Goal: Information Seeking & Learning: Check status

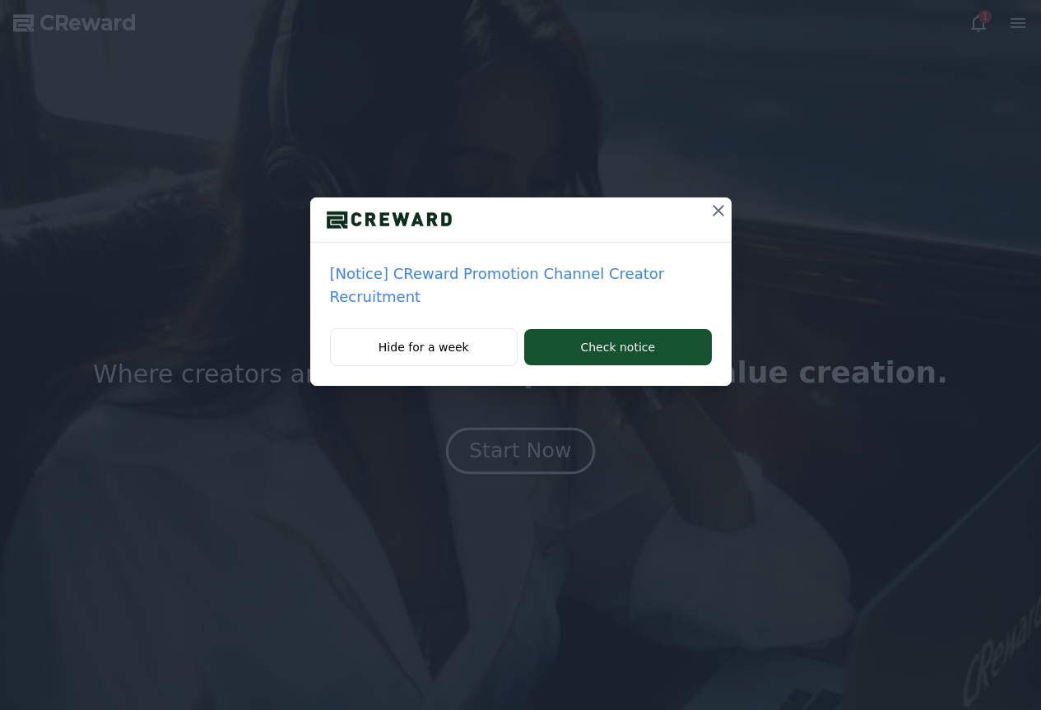
click at [526, 456] on div "[Notice] CReward Promotion Channel Creator Recruitment Hide for a week Check no…" at bounding box center [520, 355] width 1041 height 710
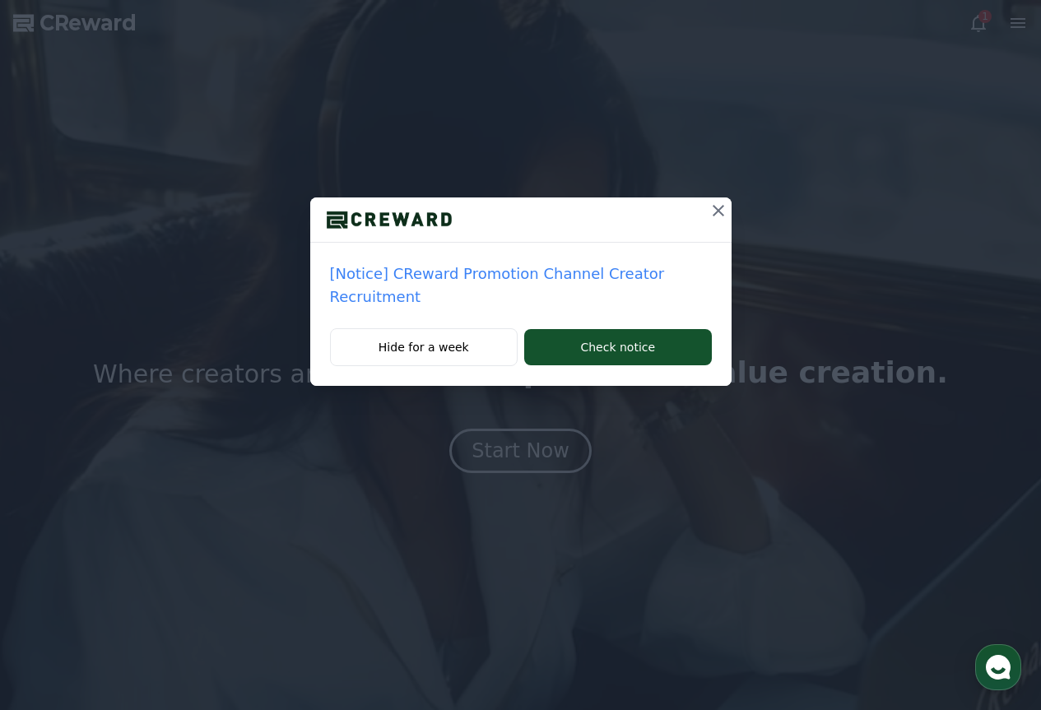
click at [705, 210] on button at bounding box center [718, 210] width 26 height 26
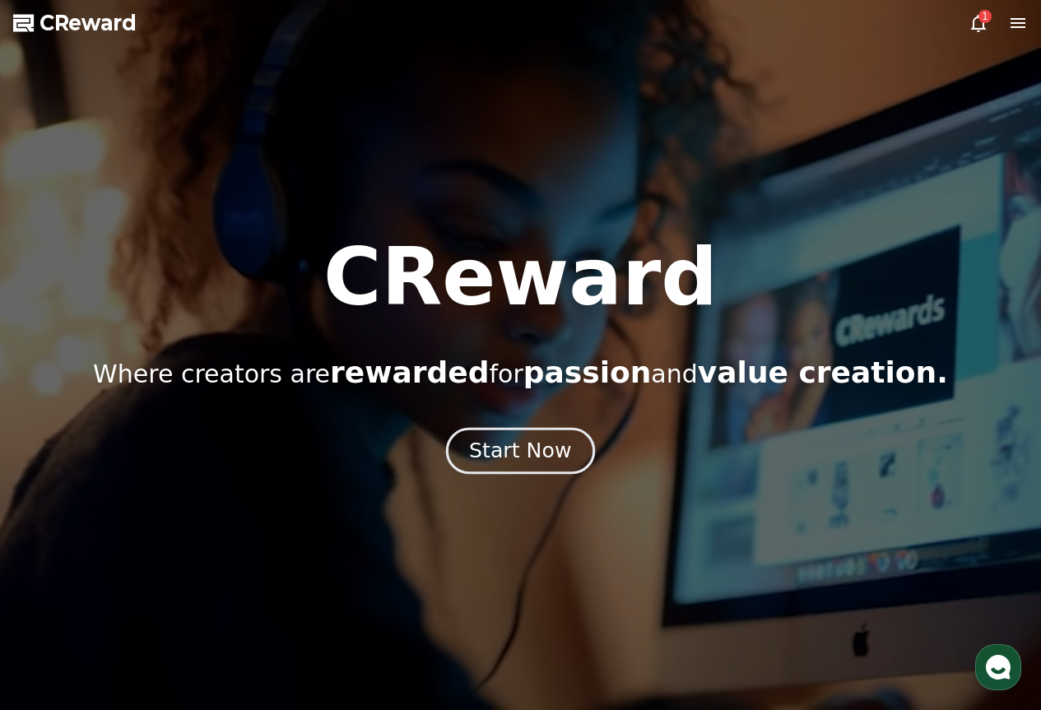
click at [513, 447] on div "Start Now" at bounding box center [520, 451] width 102 height 28
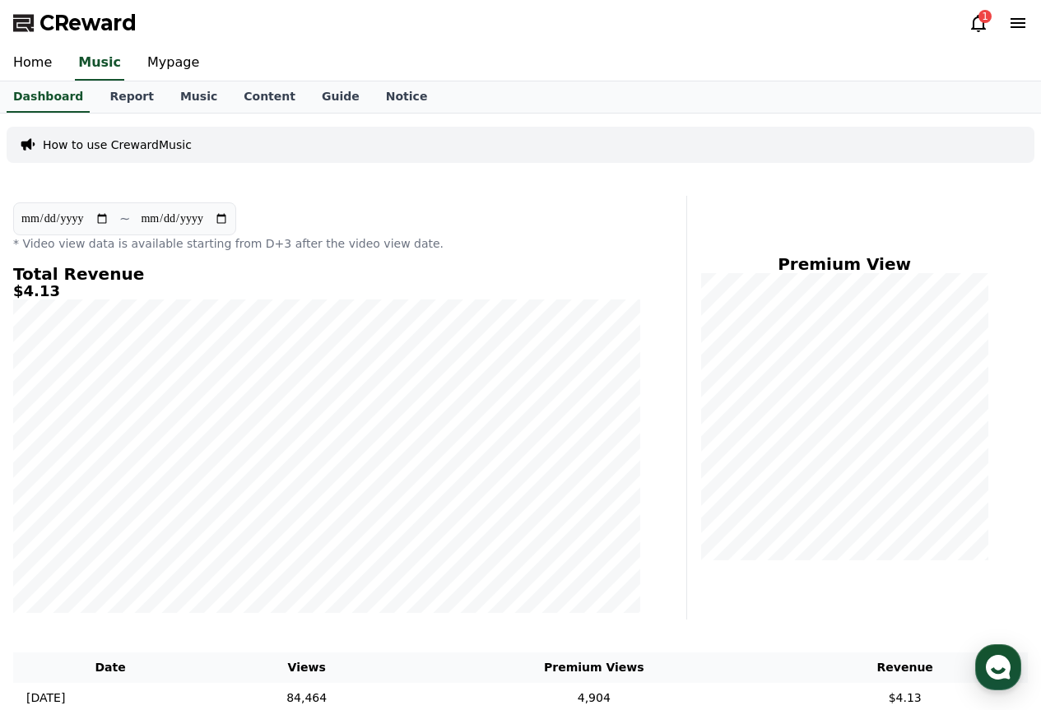
click at [980, 20] on div "1" at bounding box center [984, 16] width 13 height 13
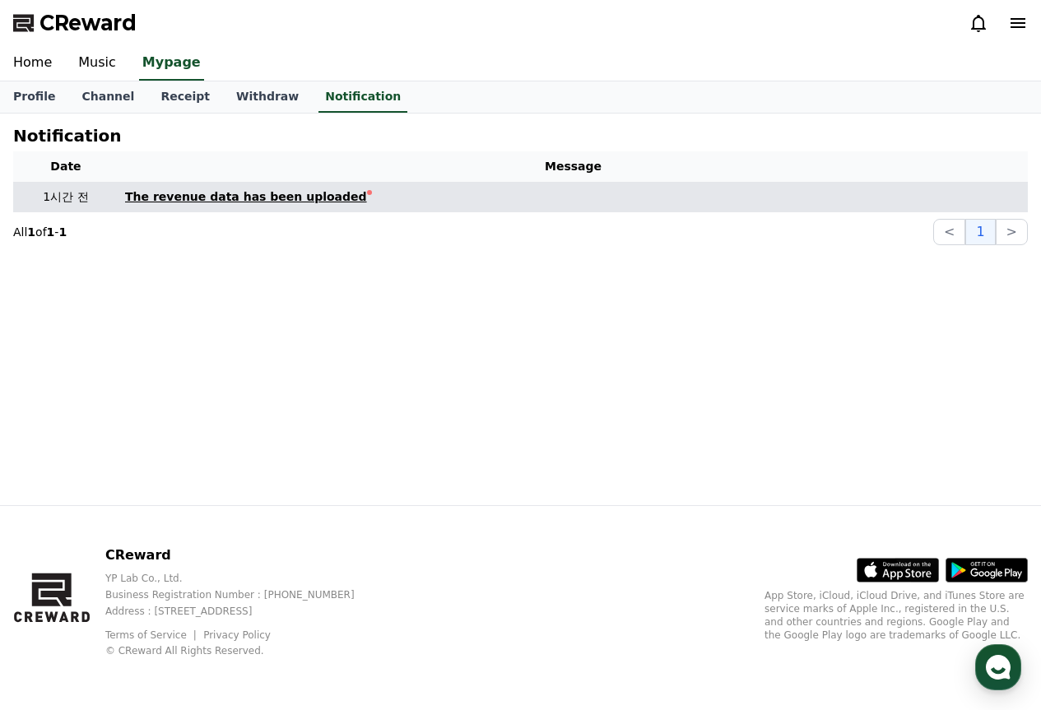
click at [235, 194] on div "The revenue data has been uploaded" at bounding box center [246, 196] width 242 height 17
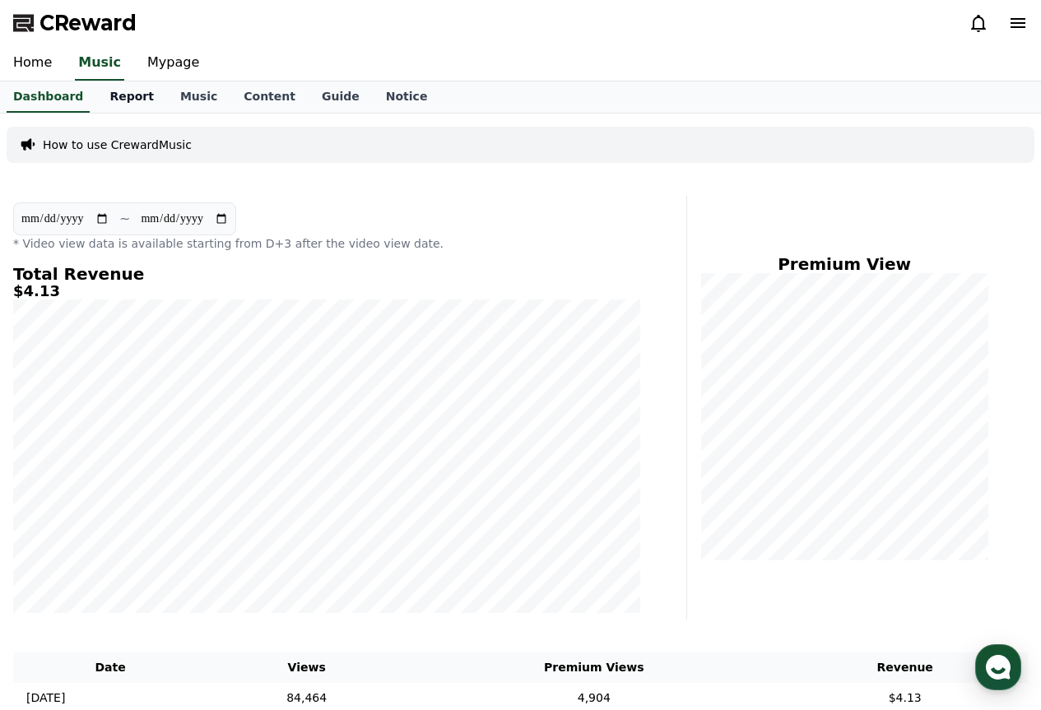
click at [125, 85] on link "Report" at bounding box center [131, 96] width 71 height 31
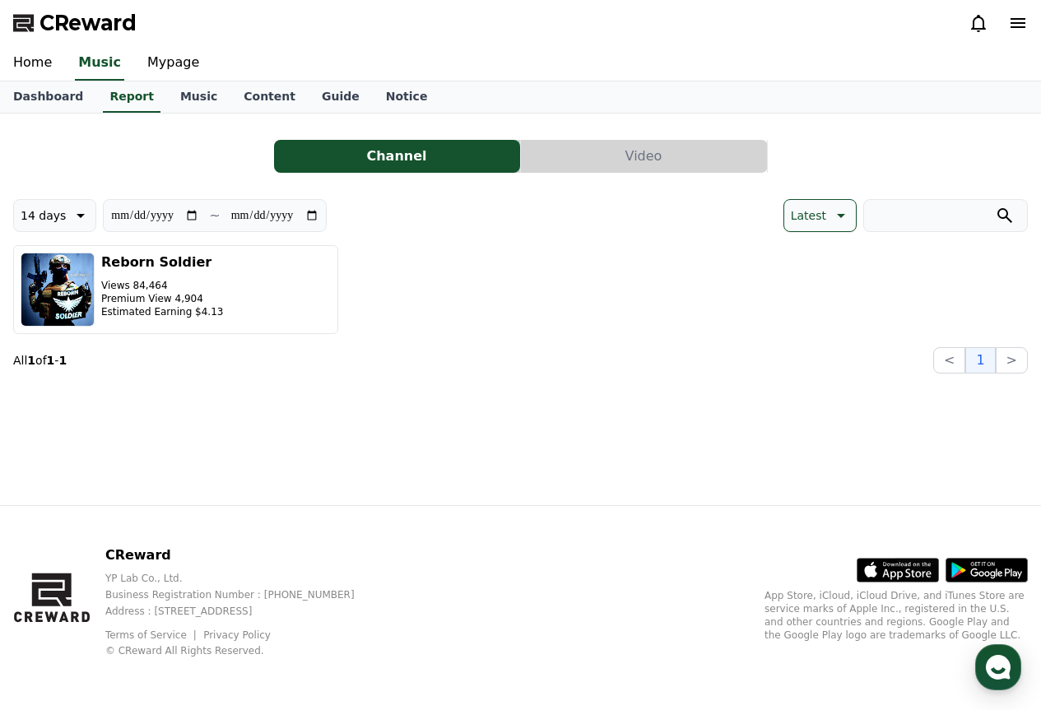
click at [614, 153] on button "Video" at bounding box center [644, 156] width 246 height 33
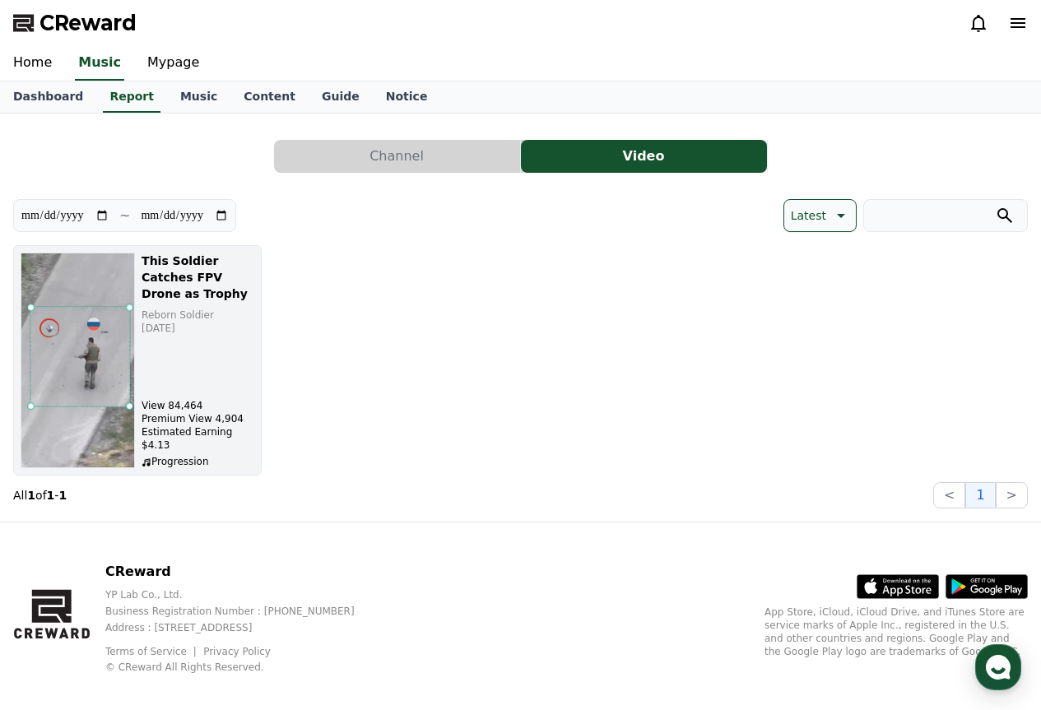
click at [235, 367] on div "This Soldier Catches FPV Drone as Trophy Reborn Soldier [DATE] View 84,464 Prem…" at bounding box center [198, 361] width 113 height 216
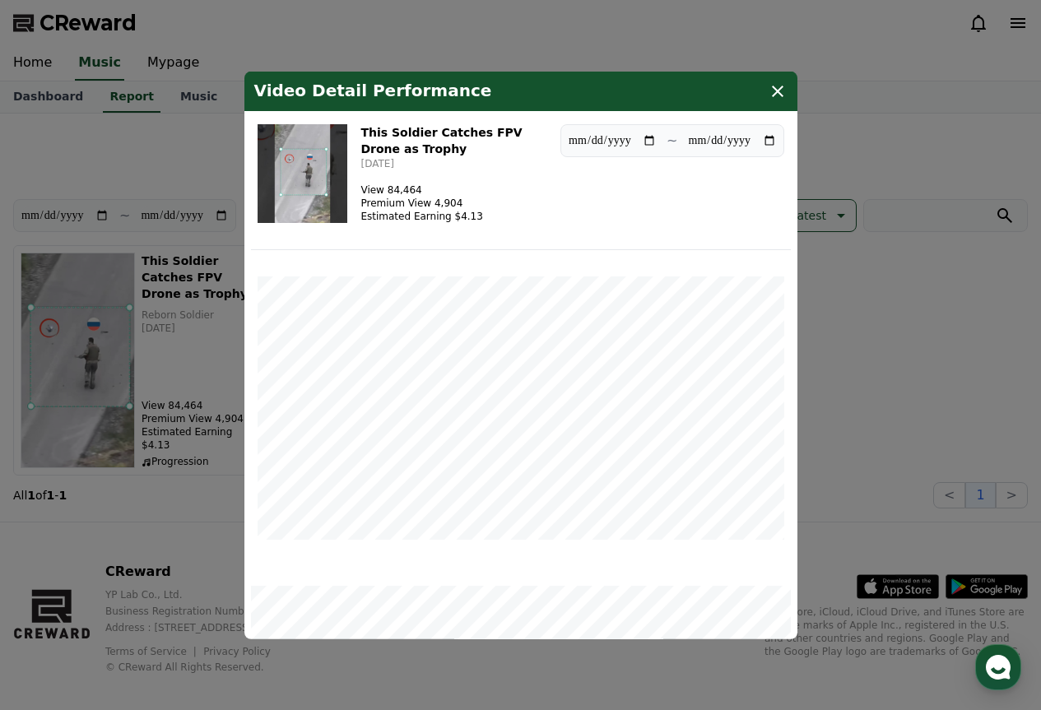
click at [780, 92] on icon "modal" at bounding box center [778, 91] width 20 height 20
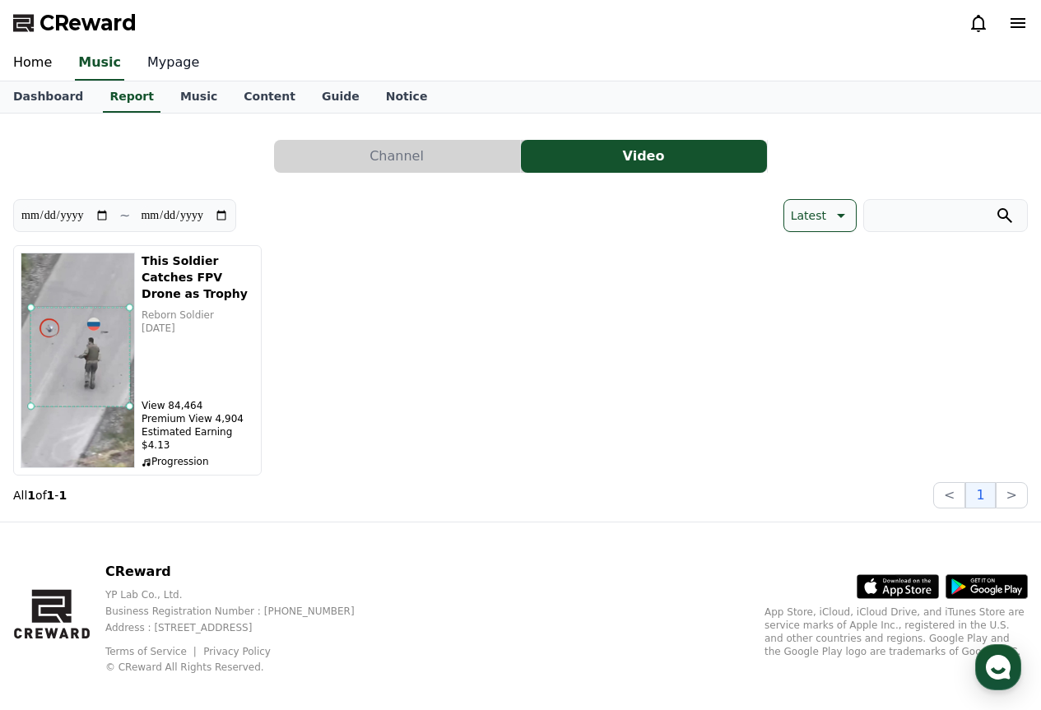
click at [148, 61] on link "Mypage" at bounding box center [173, 63] width 78 height 35
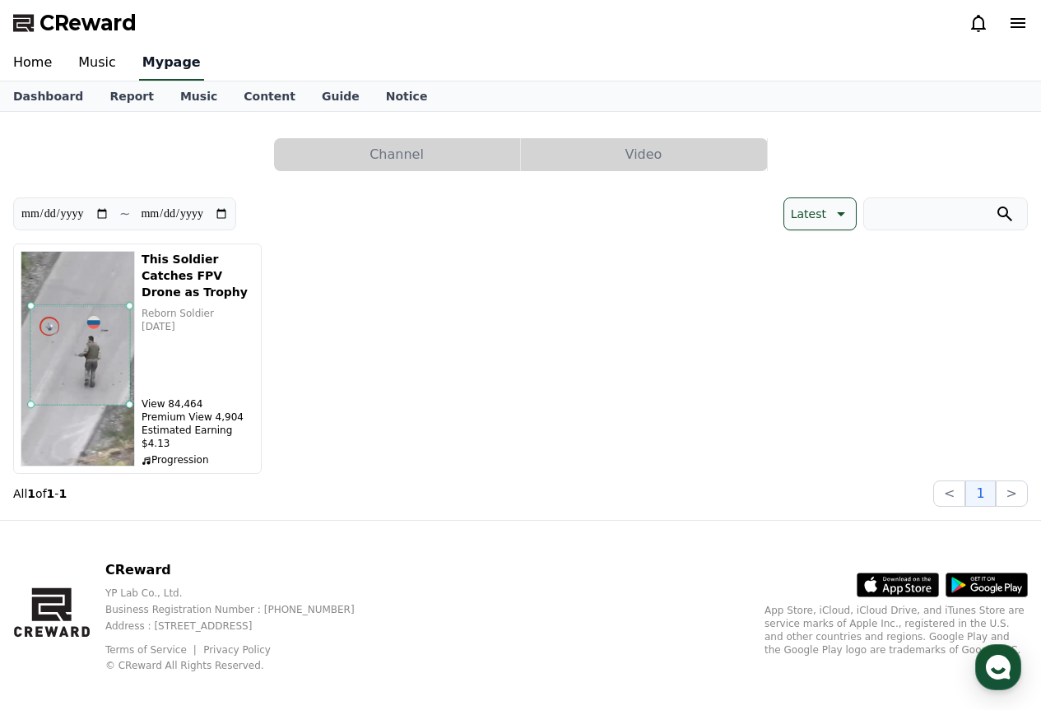
select select "**********"
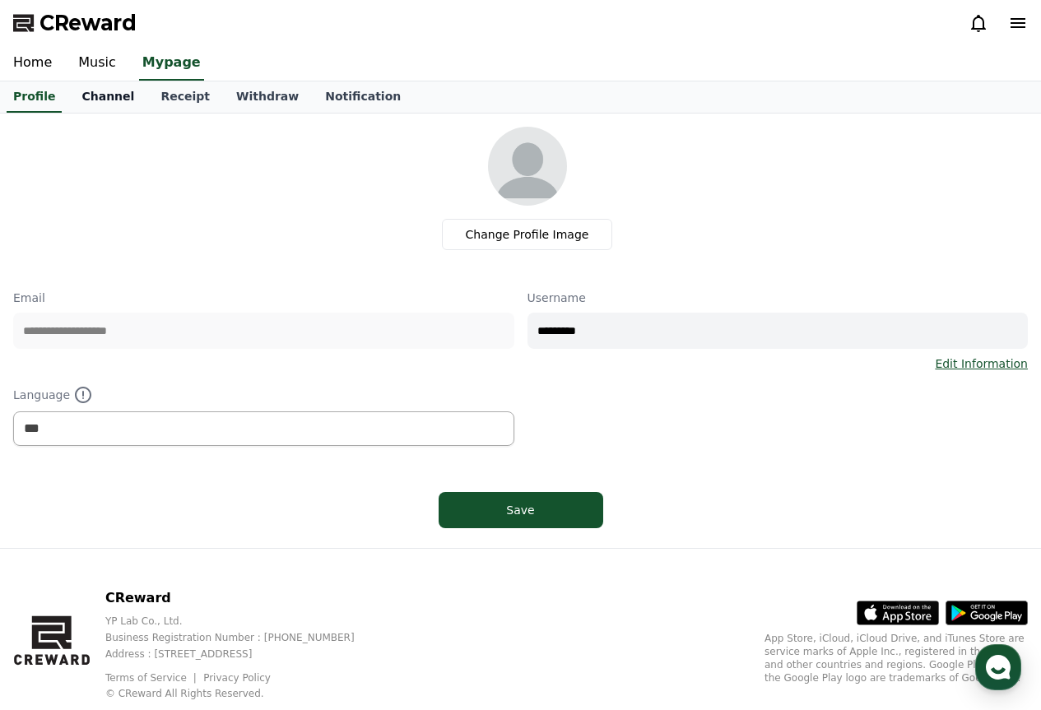
click at [110, 84] on link "Channel" at bounding box center [107, 96] width 79 height 31
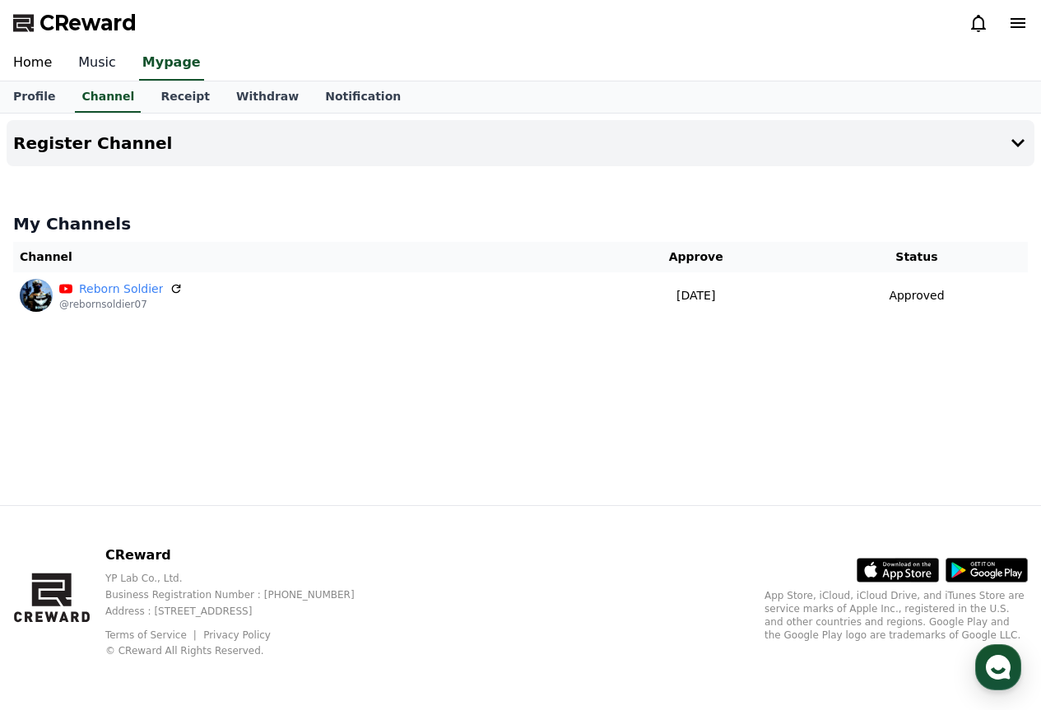
click at [105, 62] on link "Music" at bounding box center [97, 63] width 64 height 35
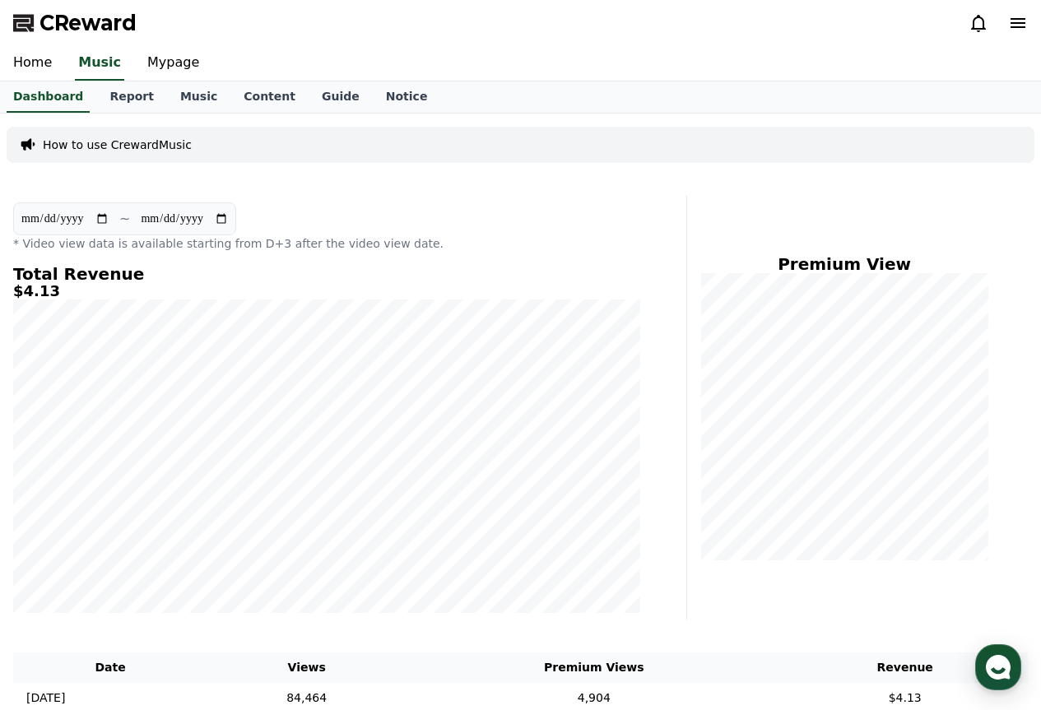
scroll to position [221, 0]
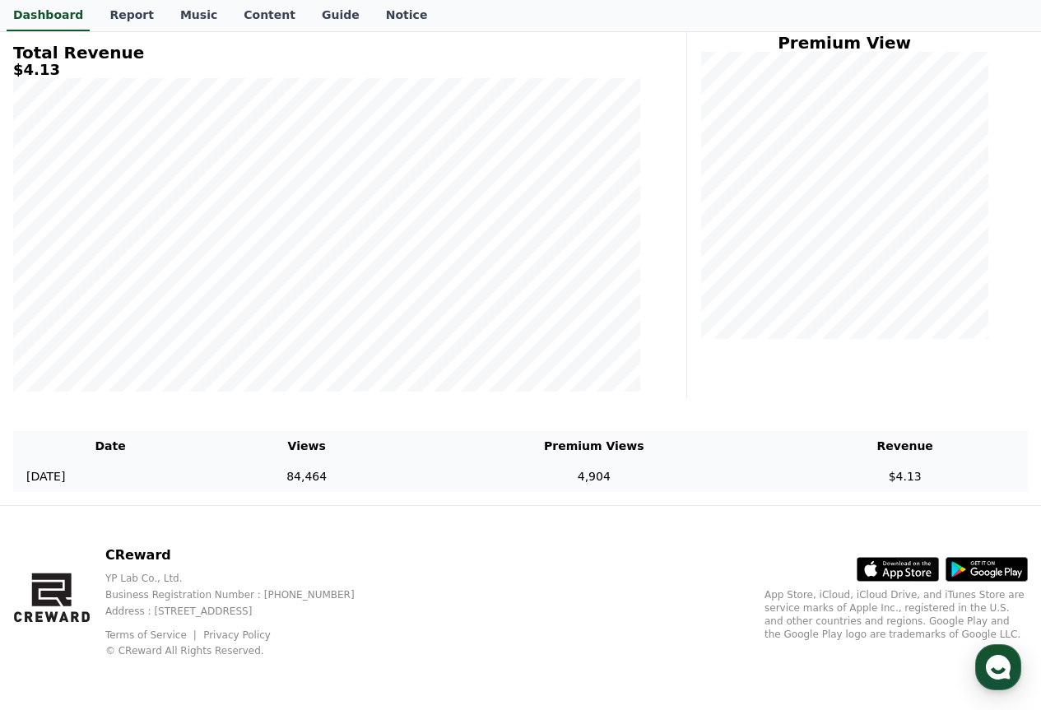
click at [363, 470] on td "84,464" at bounding box center [306, 477] width 198 height 30
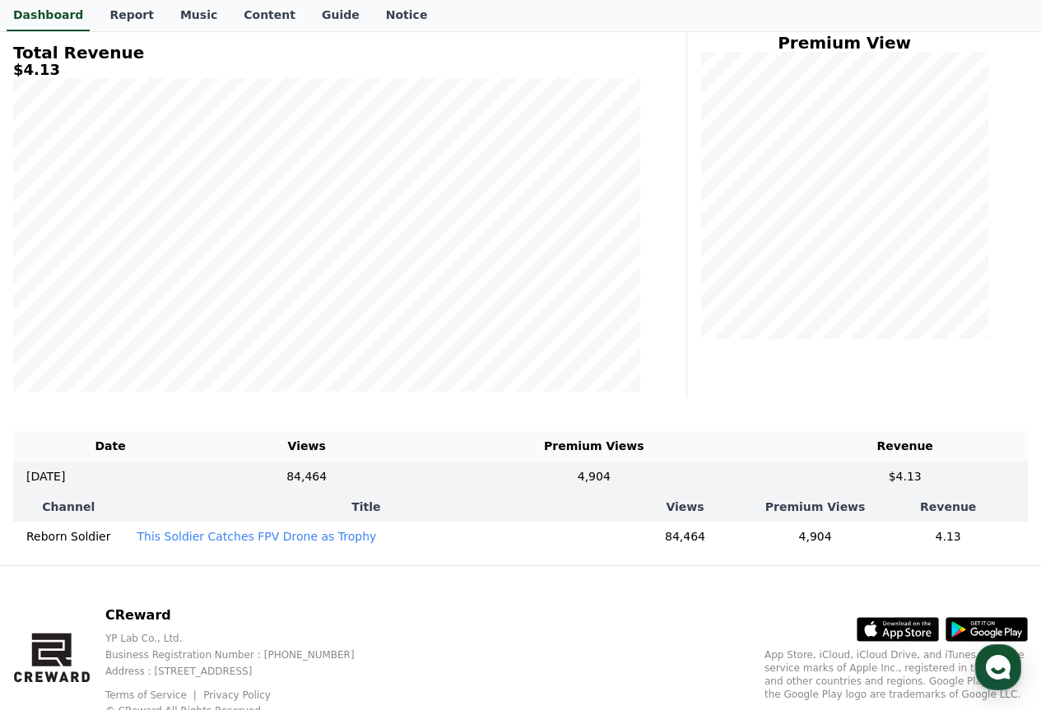
click at [690, 540] on td "84,464" at bounding box center [685, 537] width 154 height 30
drag, startPoint x: 682, startPoint y: 241, endPoint x: 662, endPoint y: 188, distance: 57.3
click at [662, 188] on div "**********" at bounding box center [347, 186] width 681 height 424
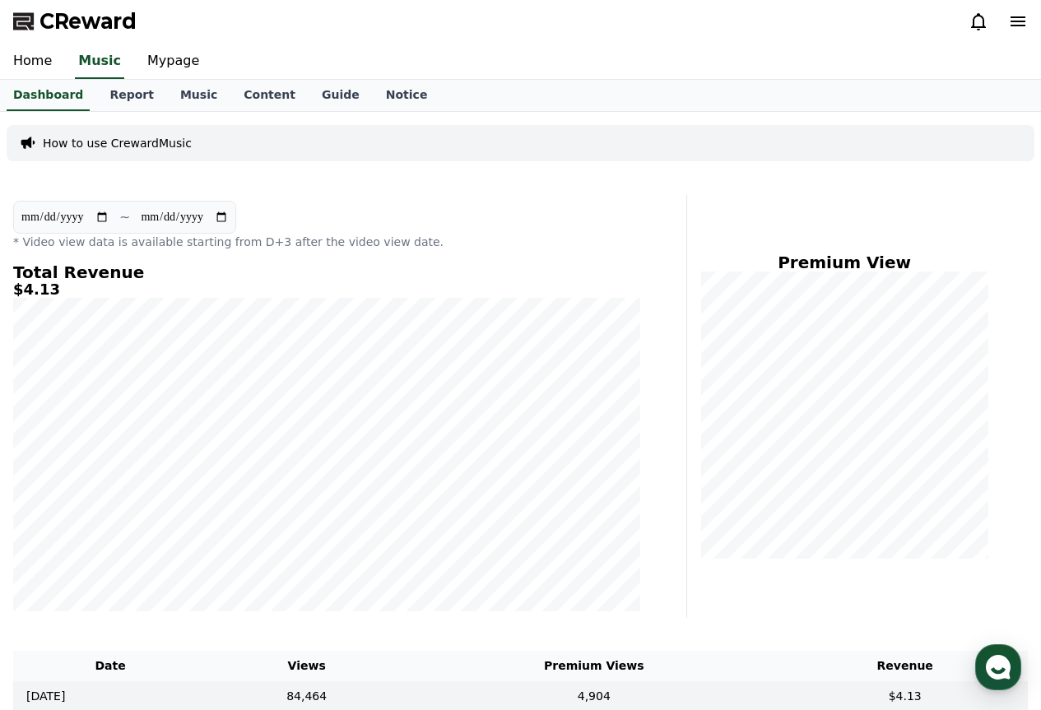
scroll to position [0, 0]
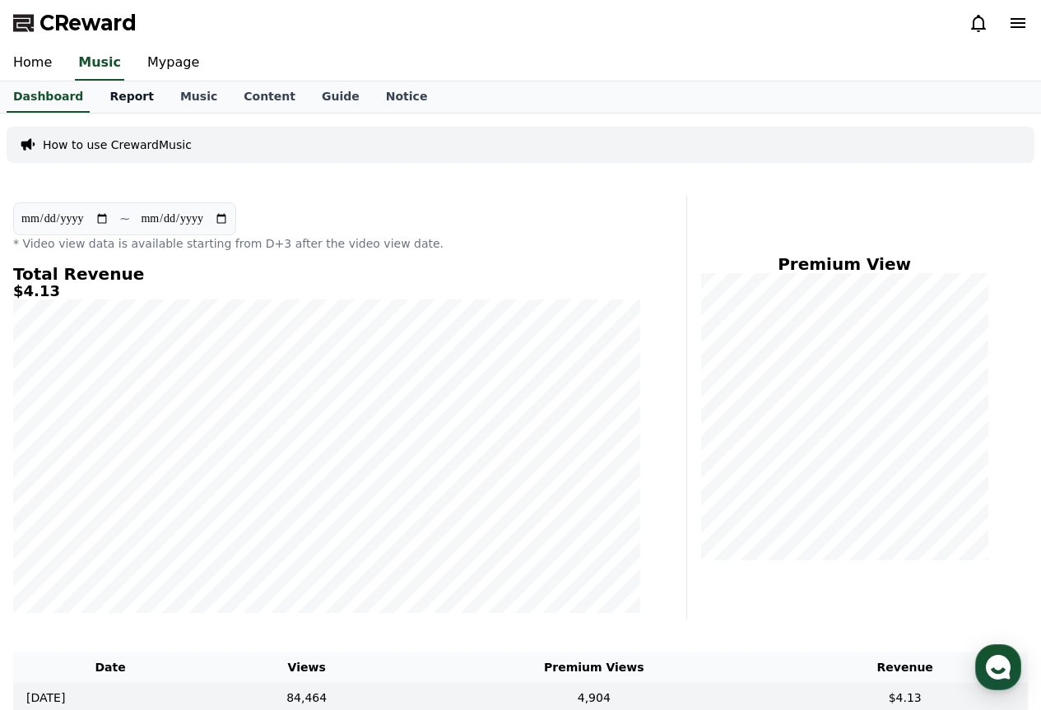
click at [114, 105] on link "Report" at bounding box center [131, 96] width 71 height 31
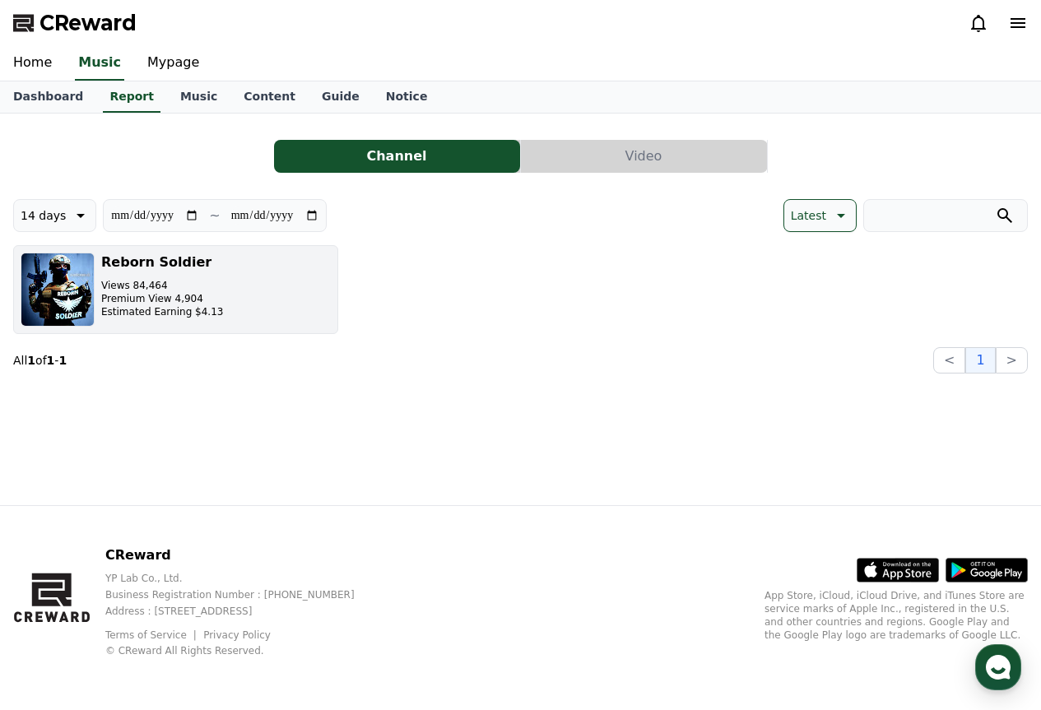
click at [295, 284] on button "Reborn Soldier Views 84,464 Premium View 4,904 Estimated Earning $4.13" at bounding box center [175, 289] width 325 height 89
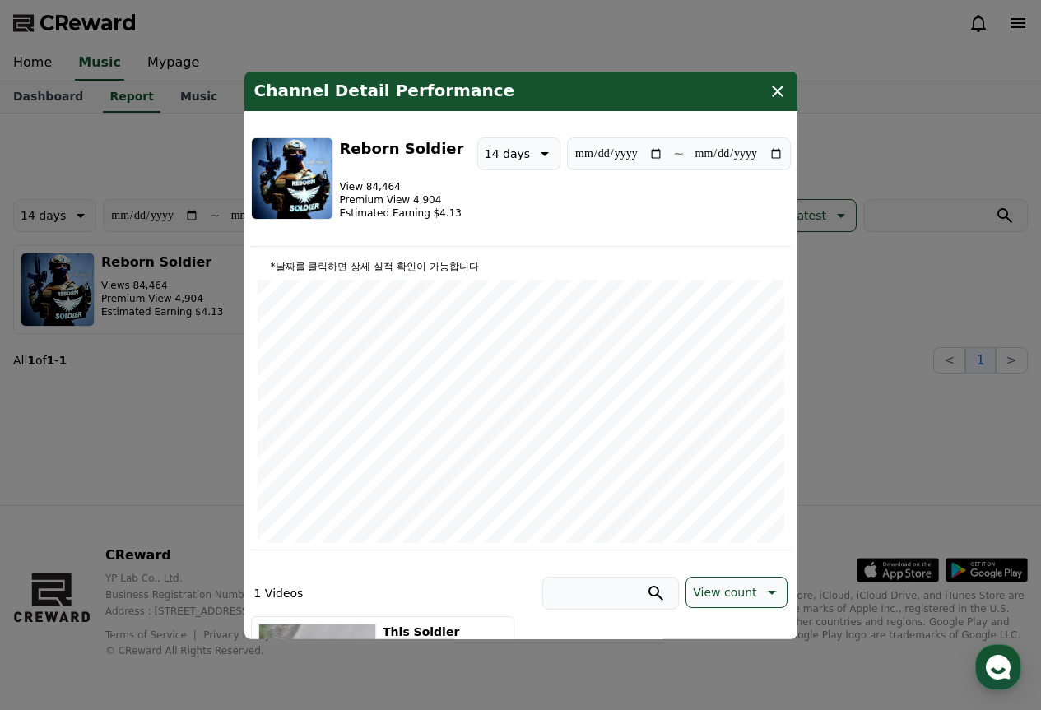
click at [434, 266] on p "*날짜를 클릭하면 상세 실적 확인이 가능합니다" at bounding box center [521, 265] width 527 height 13
click at [793, 94] on div "Channel Detail Performance" at bounding box center [520, 90] width 553 height 39
click at [787, 94] on icon "modal" at bounding box center [778, 91] width 20 height 20
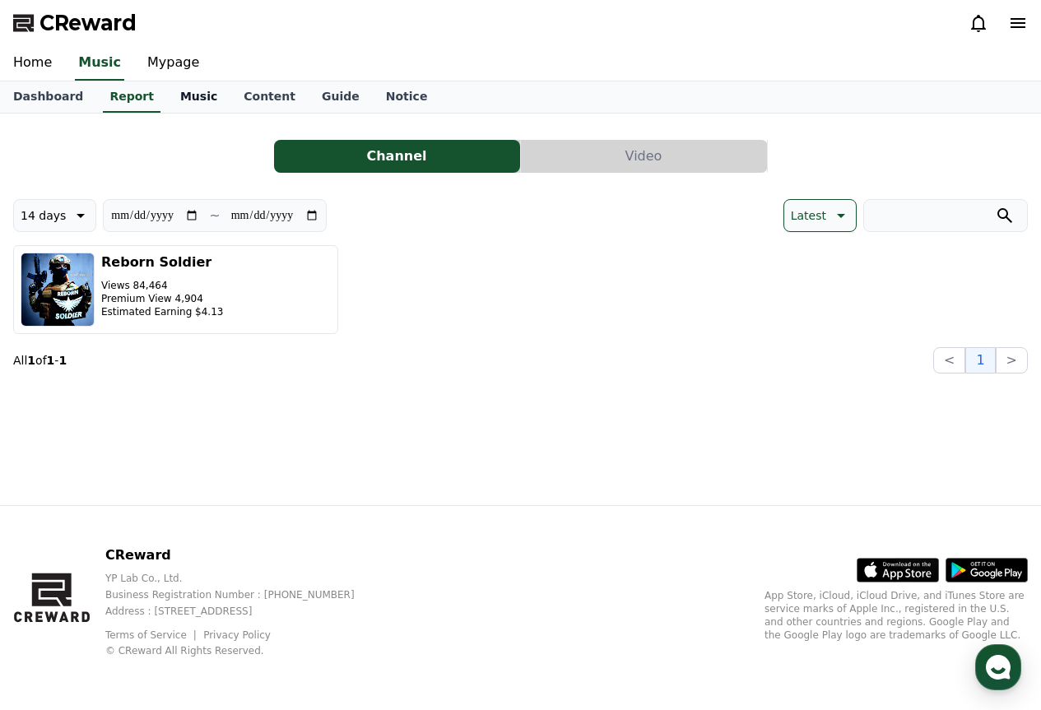
click at [168, 103] on link "Music" at bounding box center [198, 96] width 63 height 31
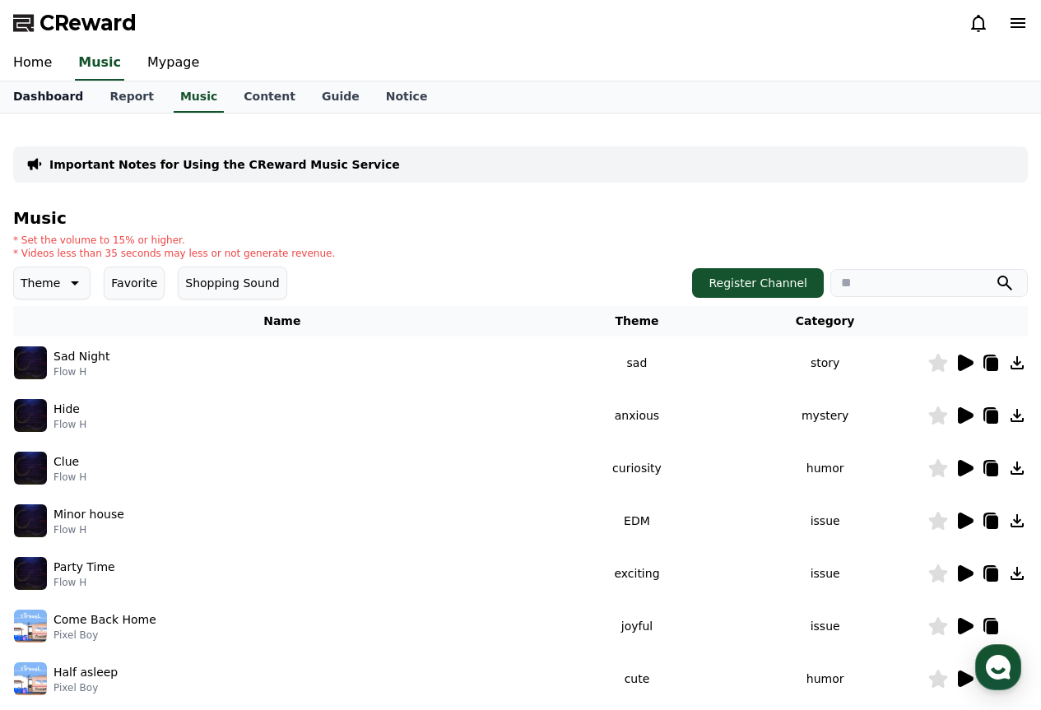
click at [63, 95] on link "Dashboard" at bounding box center [48, 96] width 96 height 31
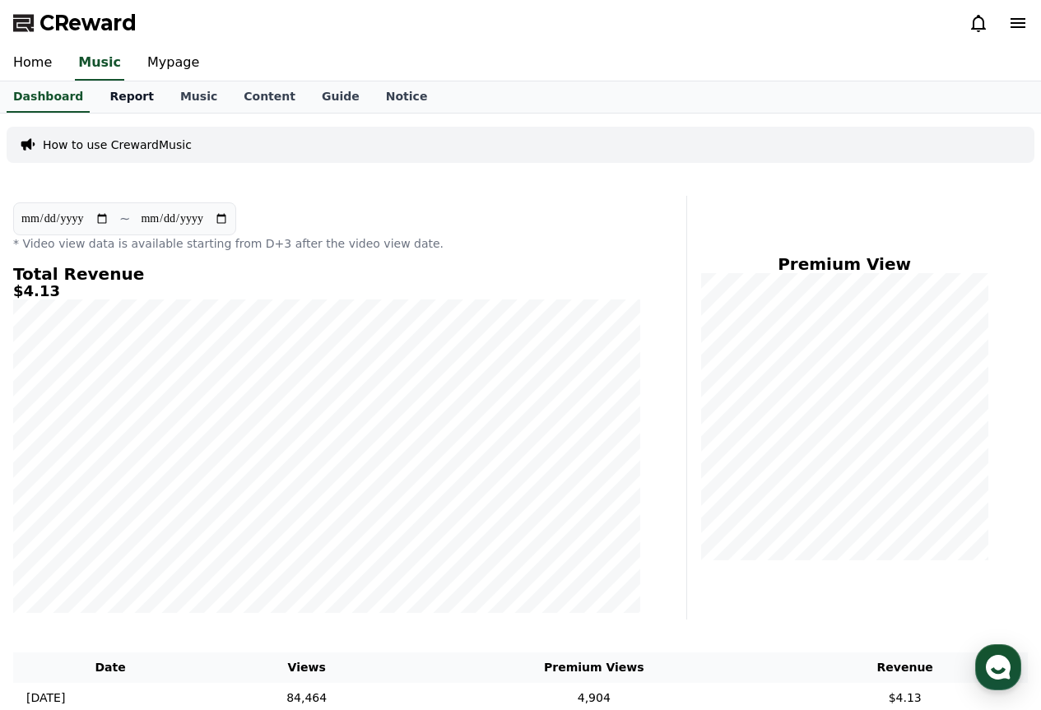
click at [109, 91] on link "Report" at bounding box center [131, 96] width 71 height 31
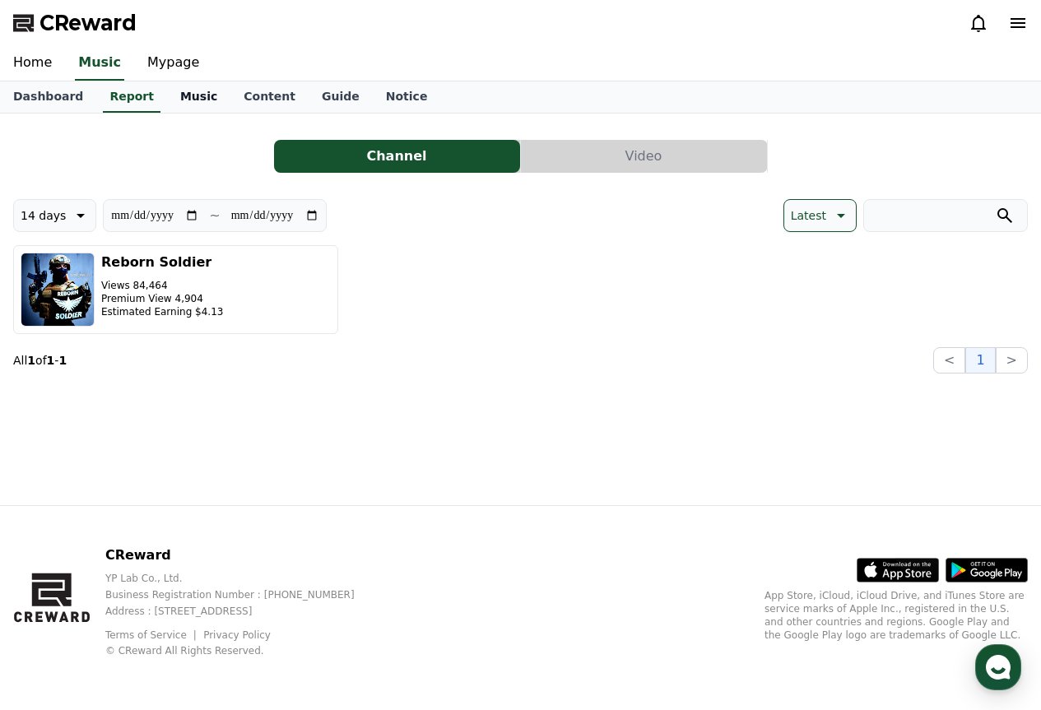
click at [184, 90] on link "Music" at bounding box center [198, 96] width 63 height 31
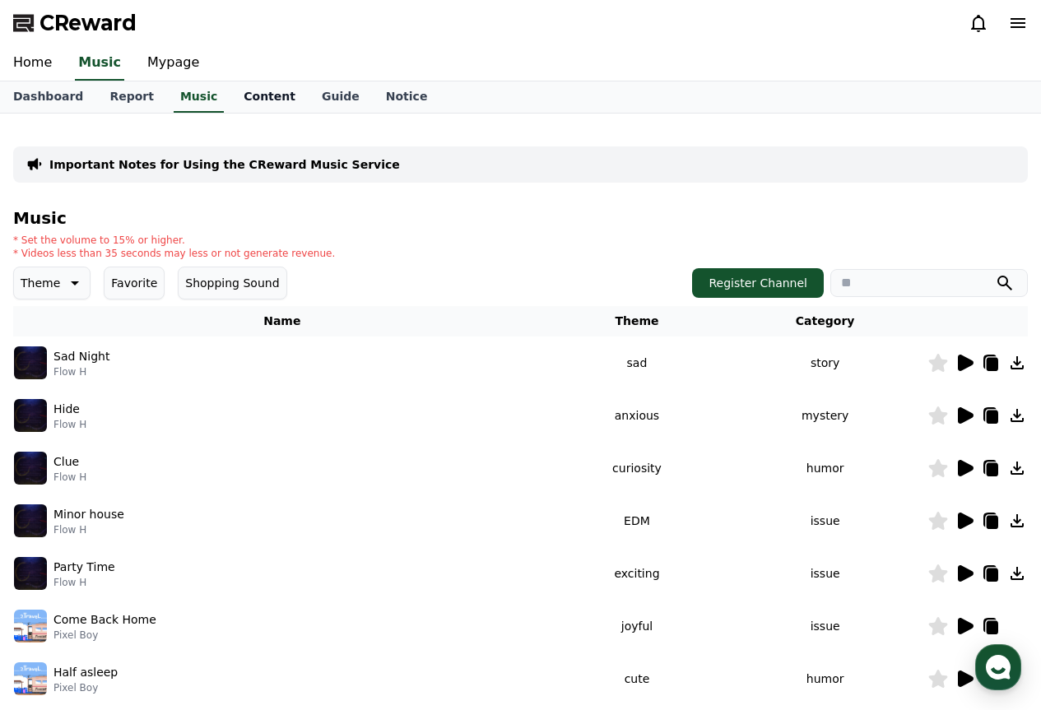
click at [241, 89] on link "Content" at bounding box center [269, 96] width 78 height 31
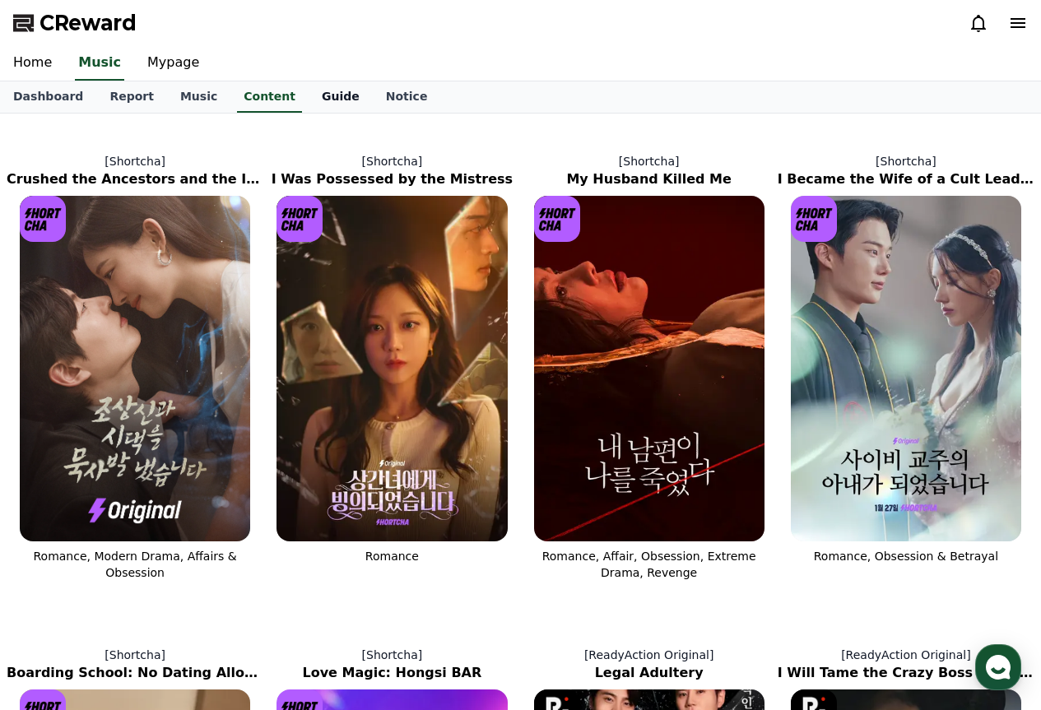
click at [309, 89] on link "Guide" at bounding box center [341, 96] width 64 height 31
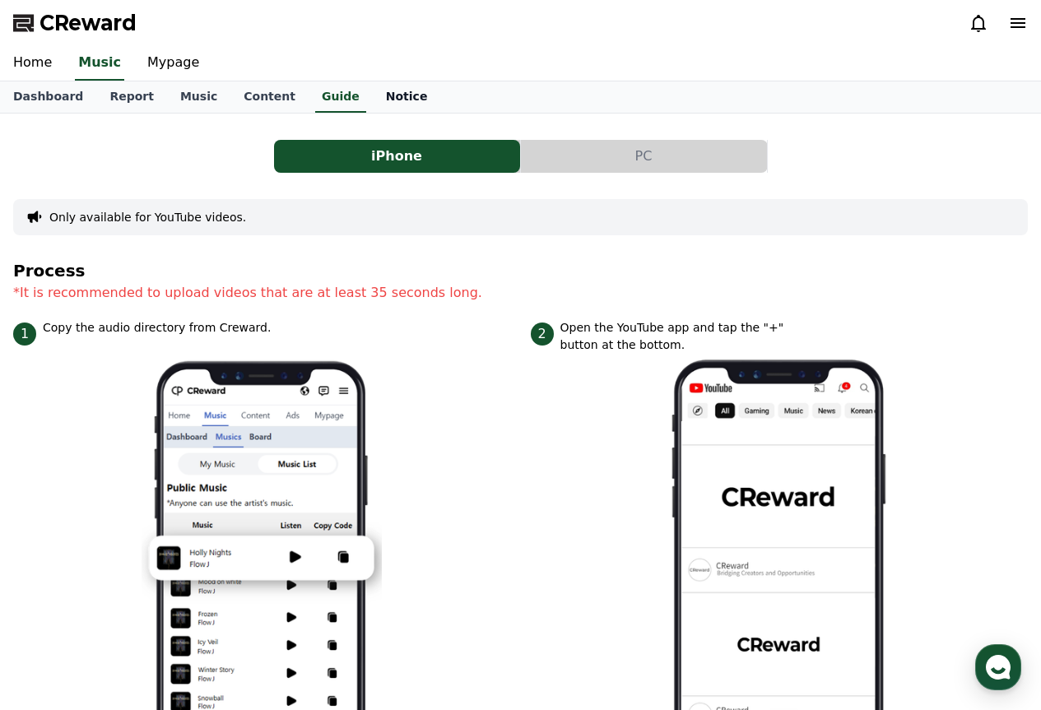
click at [373, 93] on link "Notice" at bounding box center [407, 96] width 68 height 31
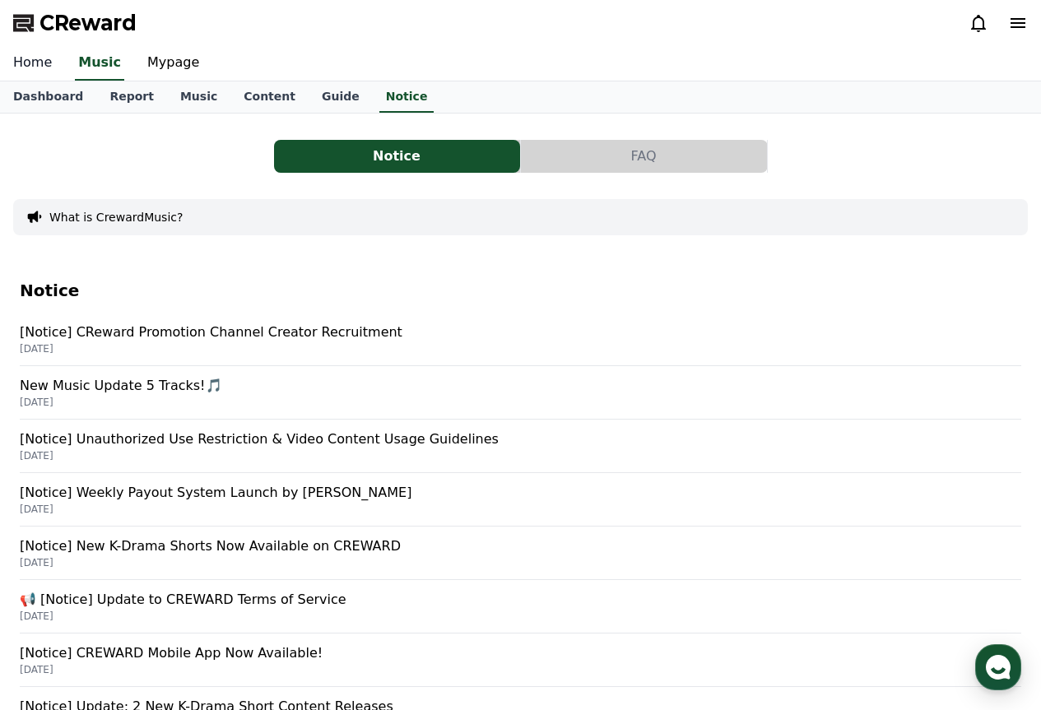
click at [35, 58] on link "Home" at bounding box center [32, 63] width 65 height 35
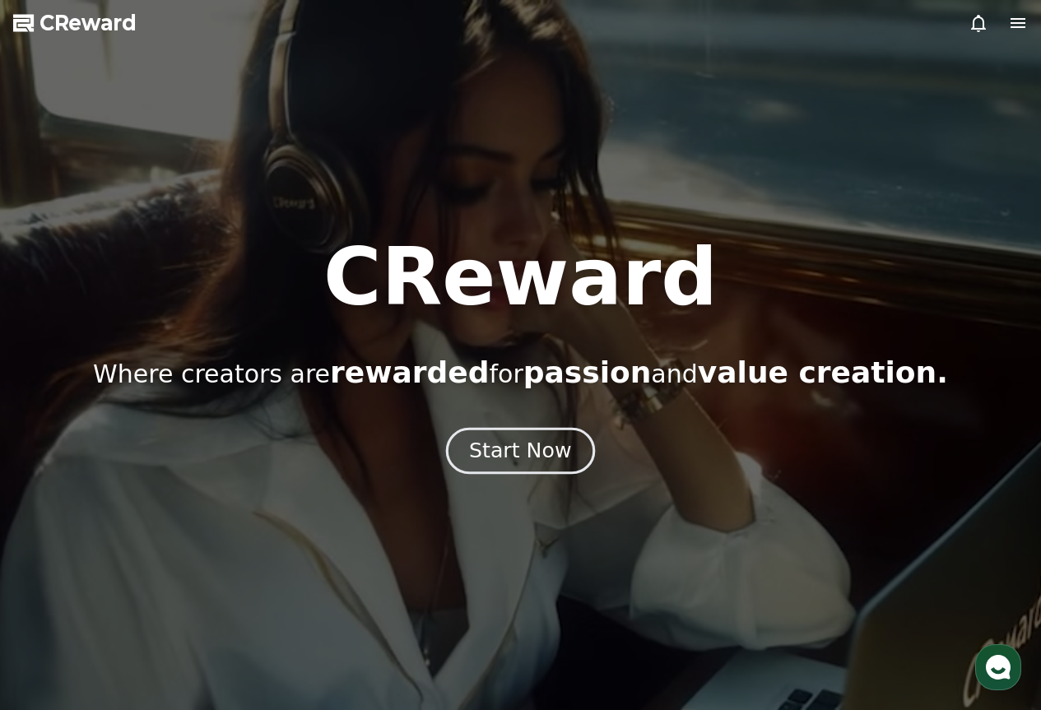
click at [531, 449] on div "Start Now" at bounding box center [520, 451] width 102 height 28
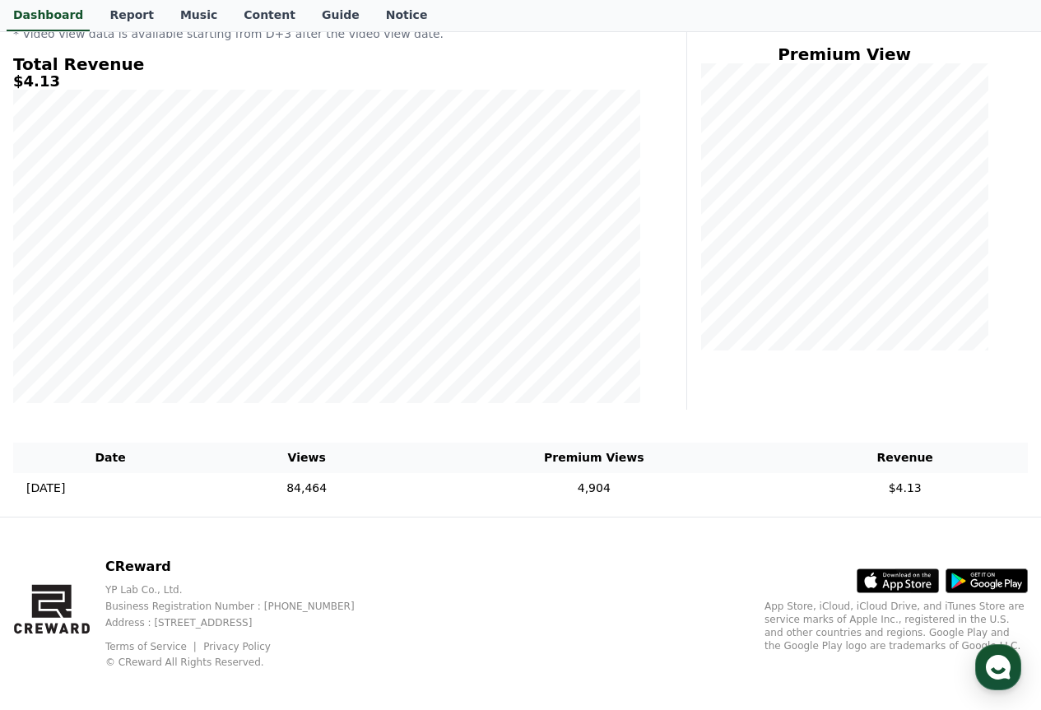
scroll to position [221, 0]
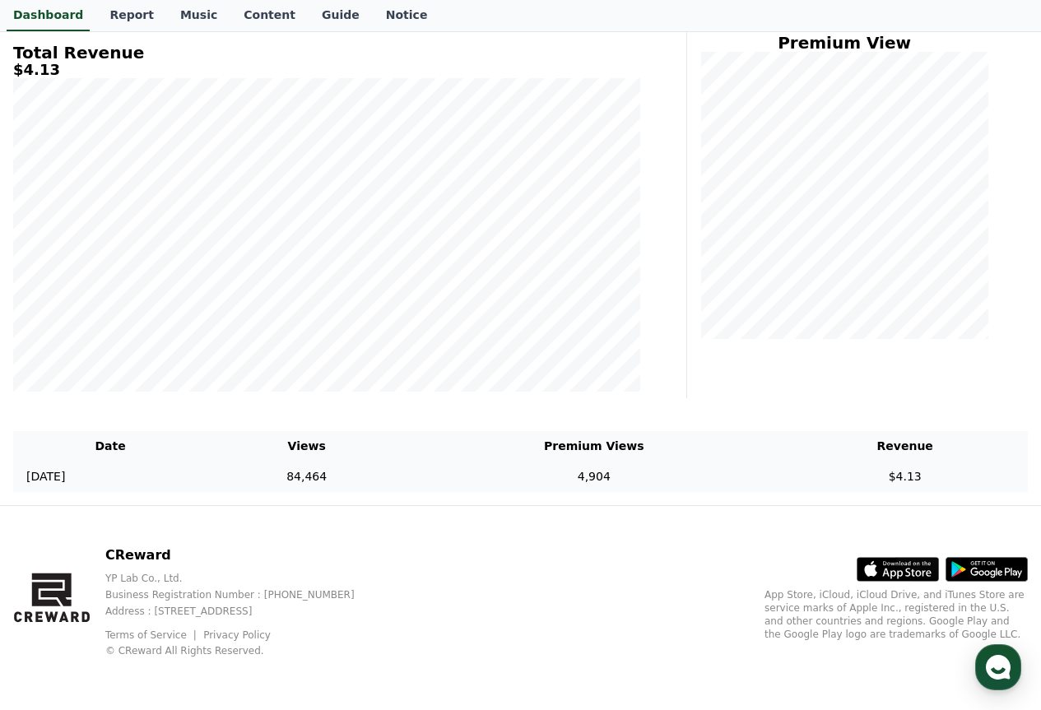
drag, startPoint x: 932, startPoint y: 476, endPoint x: 900, endPoint y: 490, distance: 35.3
click at [900, 490] on td "$4.13" at bounding box center [905, 477] width 246 height 30
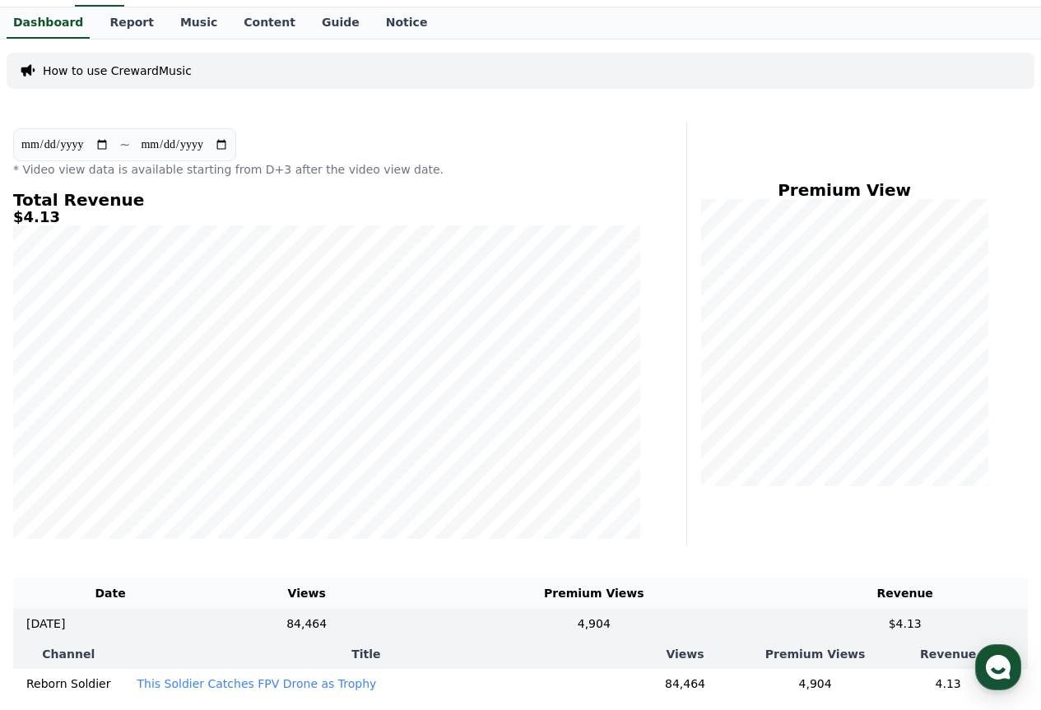
scroll to position [0, 0]
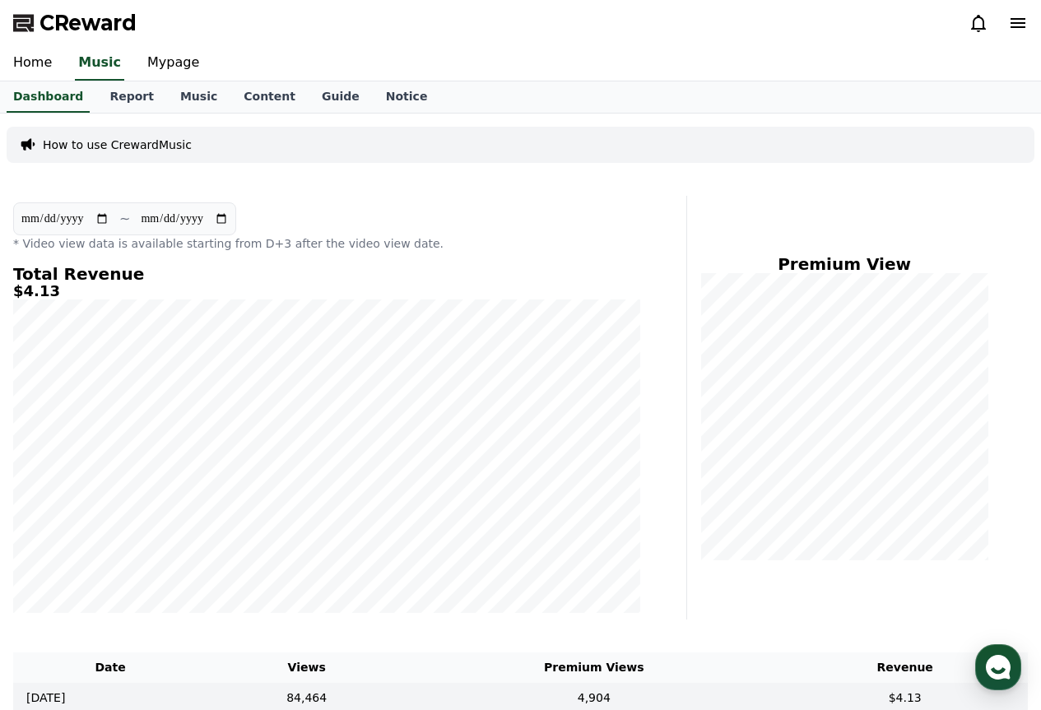
drag, startPoint x: 48, startPoint y: 248, endPoint x: 230, endPoint y: 243, distance: 182.8
click at [230, 243] on p "* Video view data is available starting from D+3 after the video view date." at bounding box center [326, 243] width 627 height 16
click at [243, 241] on p "* Video view data is available starting from D+3 after the video view date." at bounding box center [326, 243] width 627 height 16
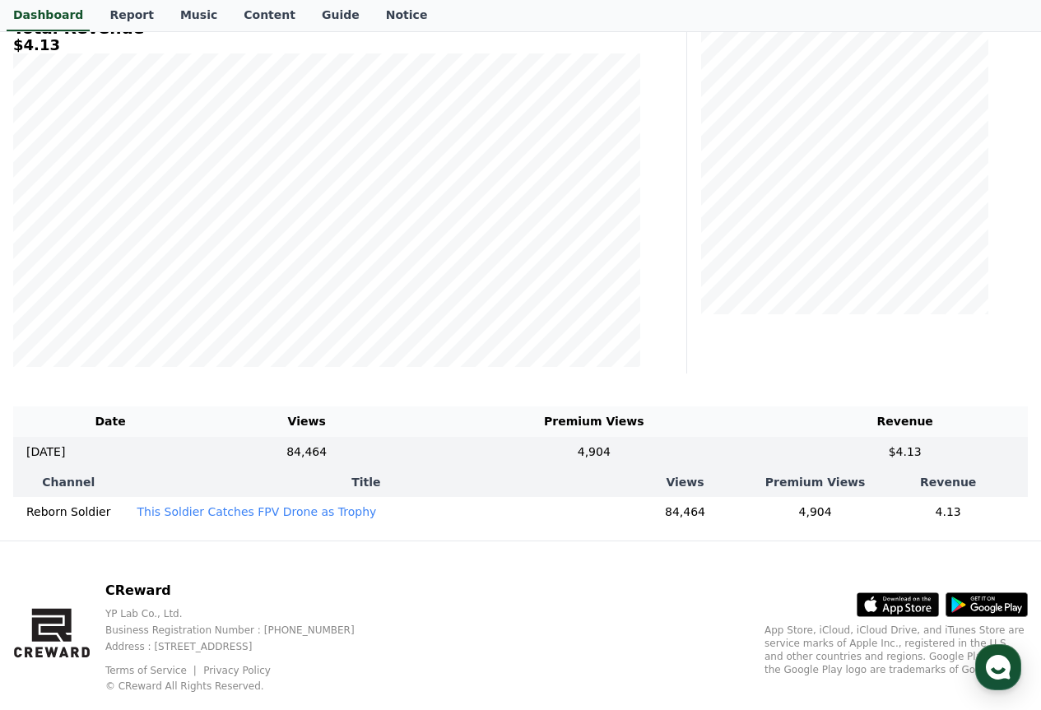
scroll to position [247, 0]
drag, startPoint x: 400, startPoint y: 446, endPoint x: 332, endPoint y: 444, distance: 67.5
click at [332, 444] on td "84,464" at bounding box center [306, 451] width 198 height 30
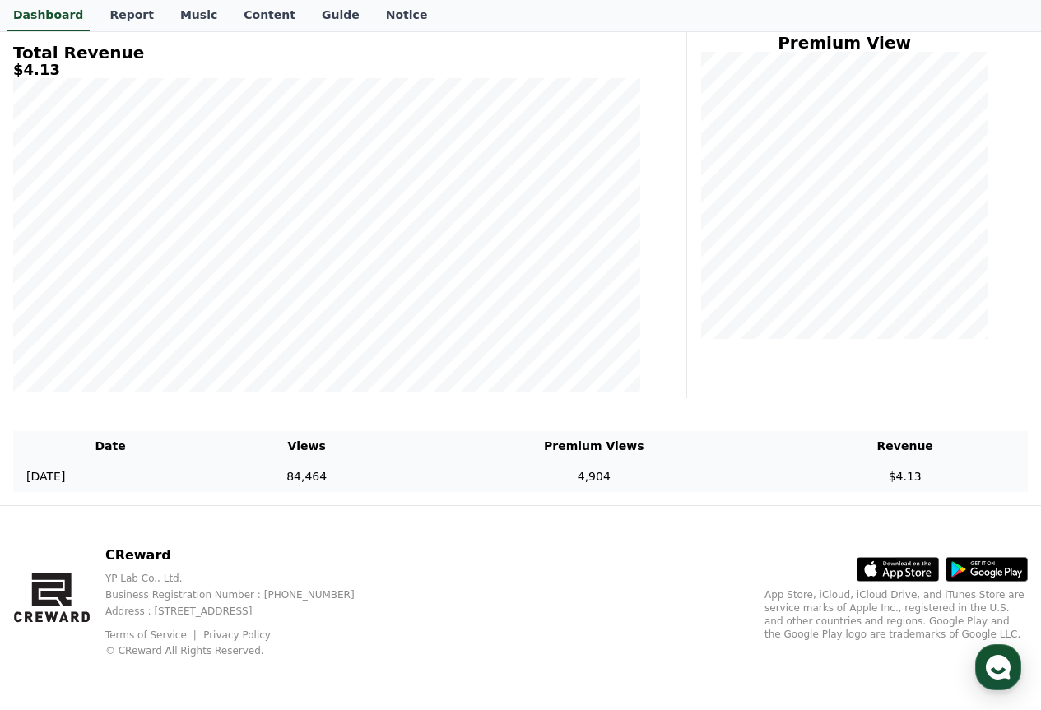
copy td "84,464"
drag, startPoint x: 894, startPoint y: 481, endPoint x: 943, endPoint y: 475, distance: 49.0
click at [943, 475] on td "$4.13" at bounding box center [905, 477] width 246 height 30
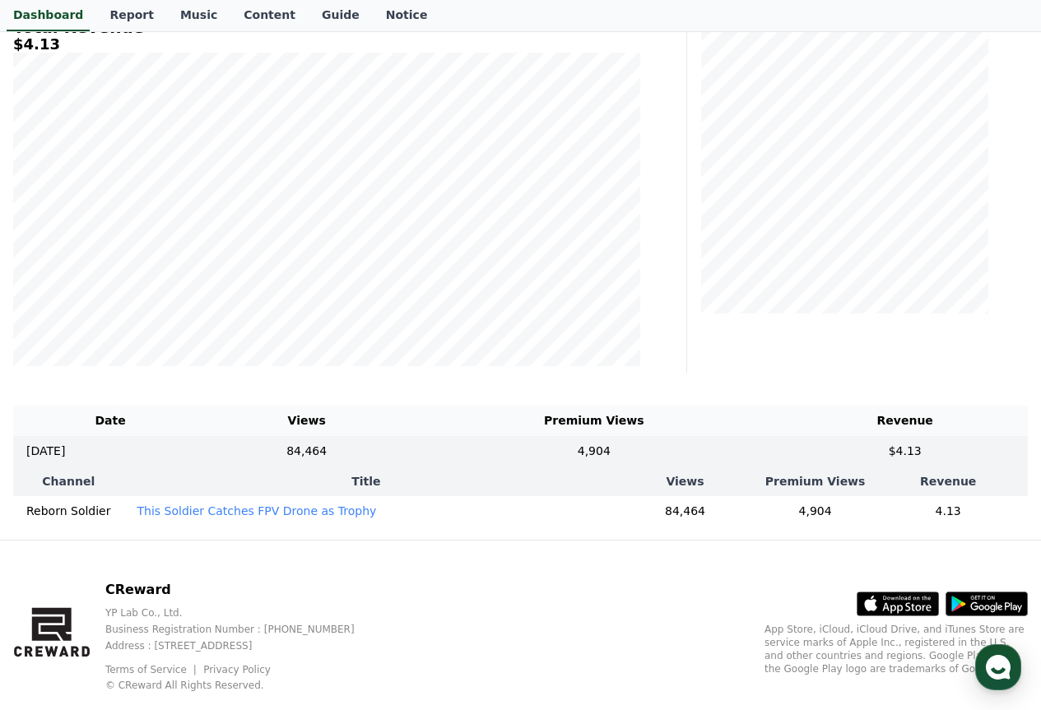
drag, startPoint x: 922, startPoint y: 458, endPoint x: 958, endPoint y: 487, distance: 46.8
click at [958, 487] on th "Revenue" at bounding box center [948, 482] width 160 height 30
drag, startPoint x: 909, startPoint y: 476, endPoint x: 953, endPoint y: 509, distance: 55.1
click at [953, 509] on table "Channel Title Views Premium Views Revenue Reborn Soldier This Soldier Catches F…" at bounding box center [520, 497] width 1015 height 60
drag, startPoint x: 936, startPoint y: 450, endPoint x: 906, endPoint y: 414, distance: 47.3
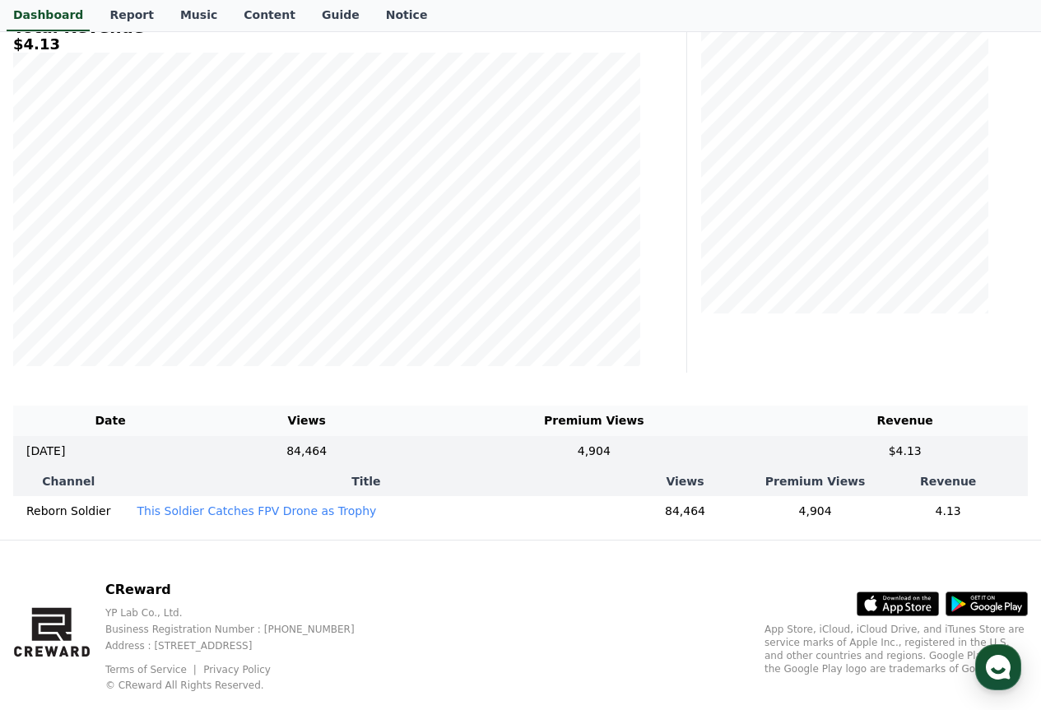
click at [906, 414] on table "Date Views Premium Views Revenue [DATE] 09/11 84,464 4,904 $4.13 Channel Title …" at bounding box center [520, 466] width 1015 height 121
click at [904, 419] on th "Revenue" at bounding box center [905, 421] width 246 height 30
click at [916, 448] on td "$4.13" at bounding box center [905, 451] width 246 height 30
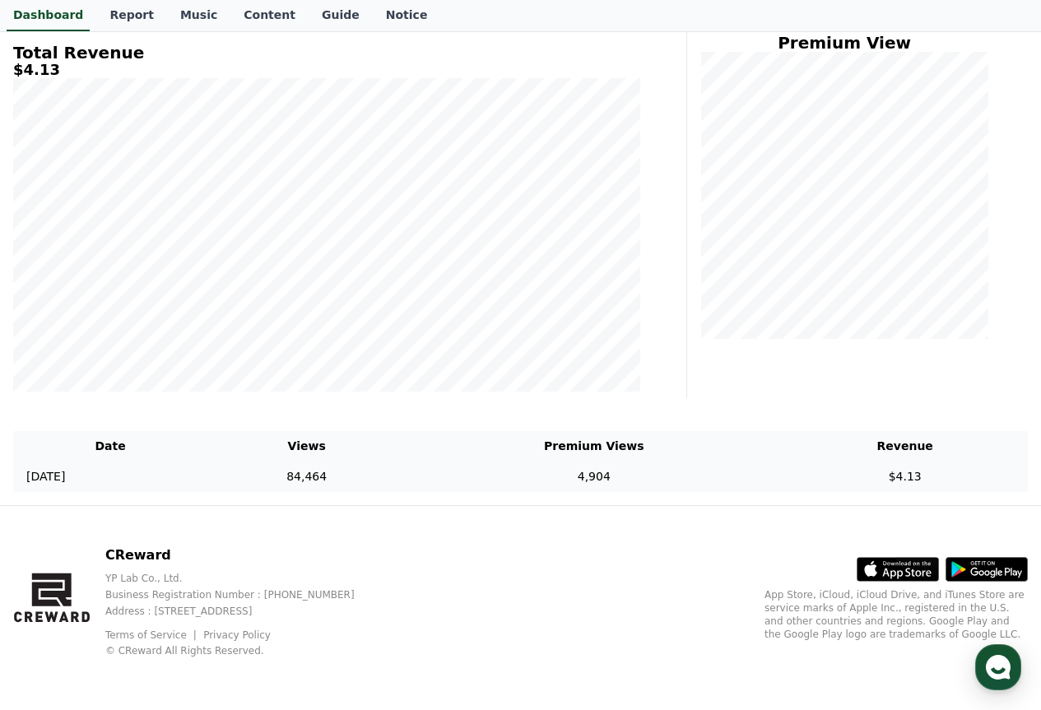
click at [916, 448] on th "Revenue" at bounding box center [905, 446] width 246 height 30
drag, startPoint x: 932, startPoint y: 477, endPoint x: 902, endPoint y: 481, distance: 29.9
click at [902, 481] on td "$4.13" at bounding box center [905, 477] width 246 height 30
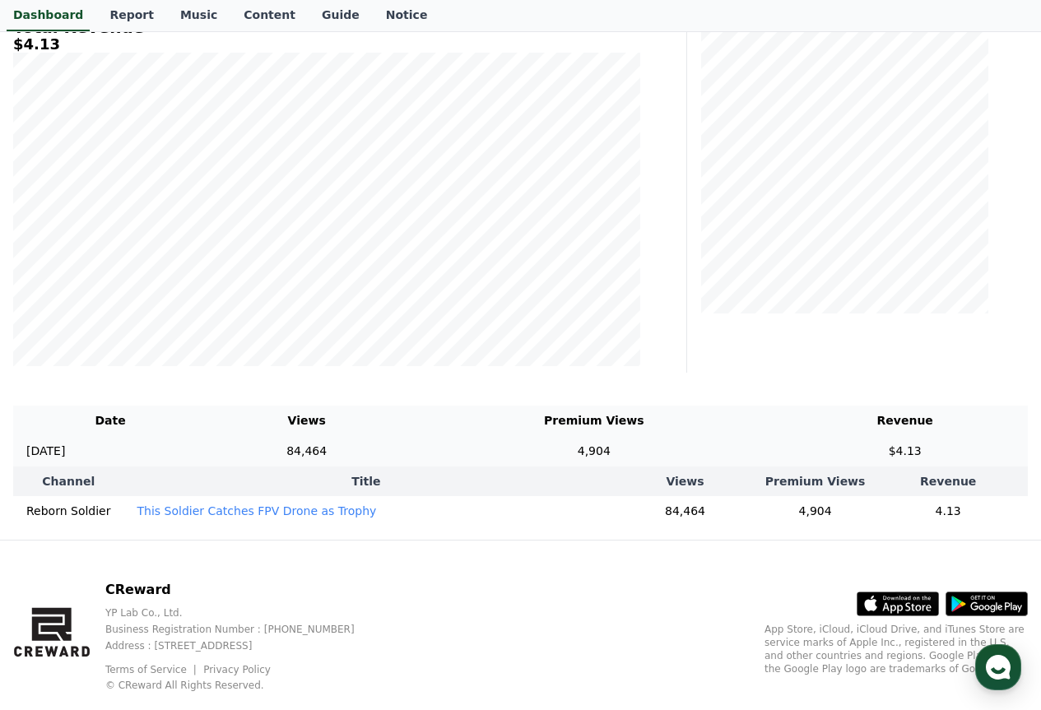
copy td "$4.13"
